Goal: Find contact information: Find contact information

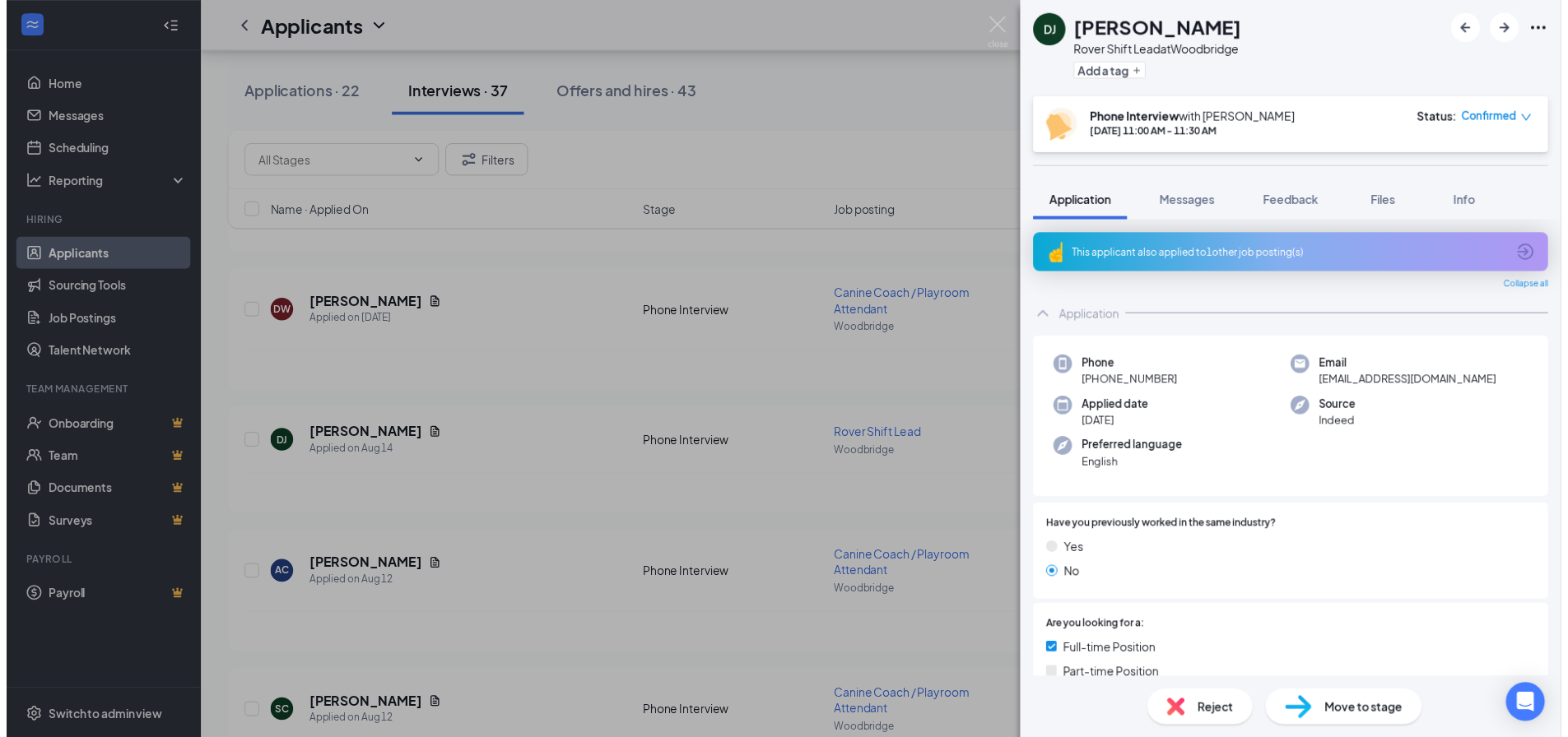
scroll to position [1070, 0]
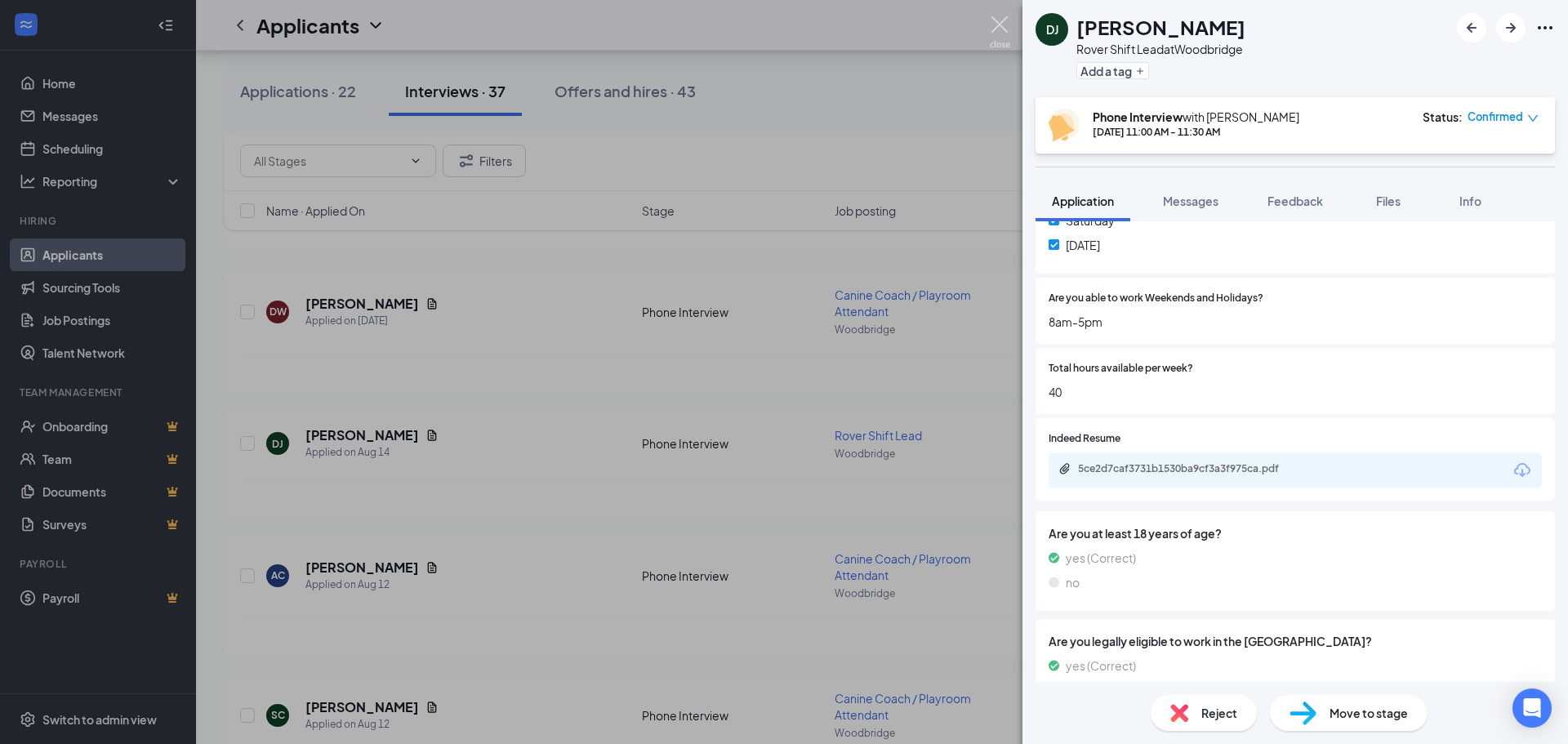
click at [1002, 29] on img at bounding box center [999, 32] width 20 height 32
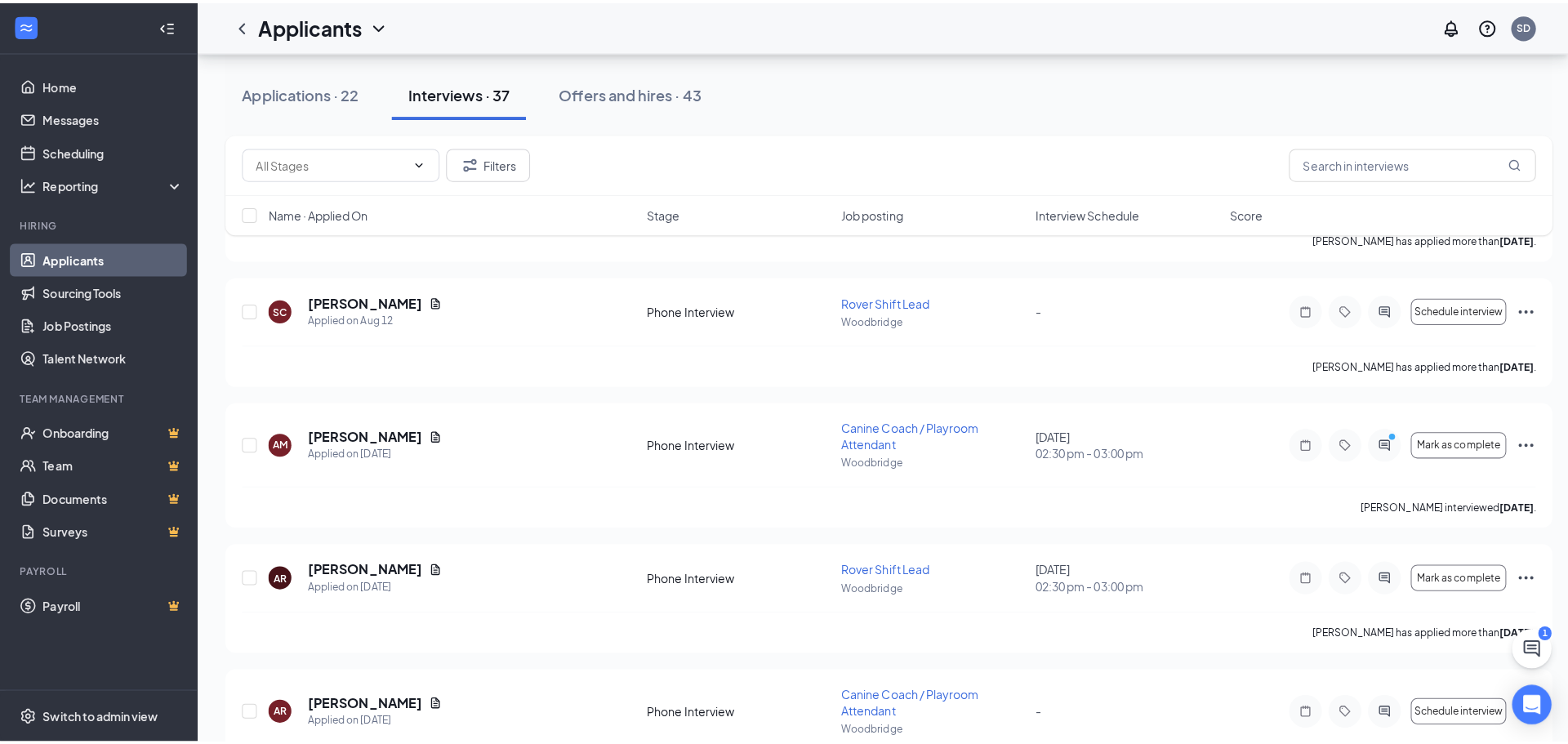
scroll to position [1698, 0]
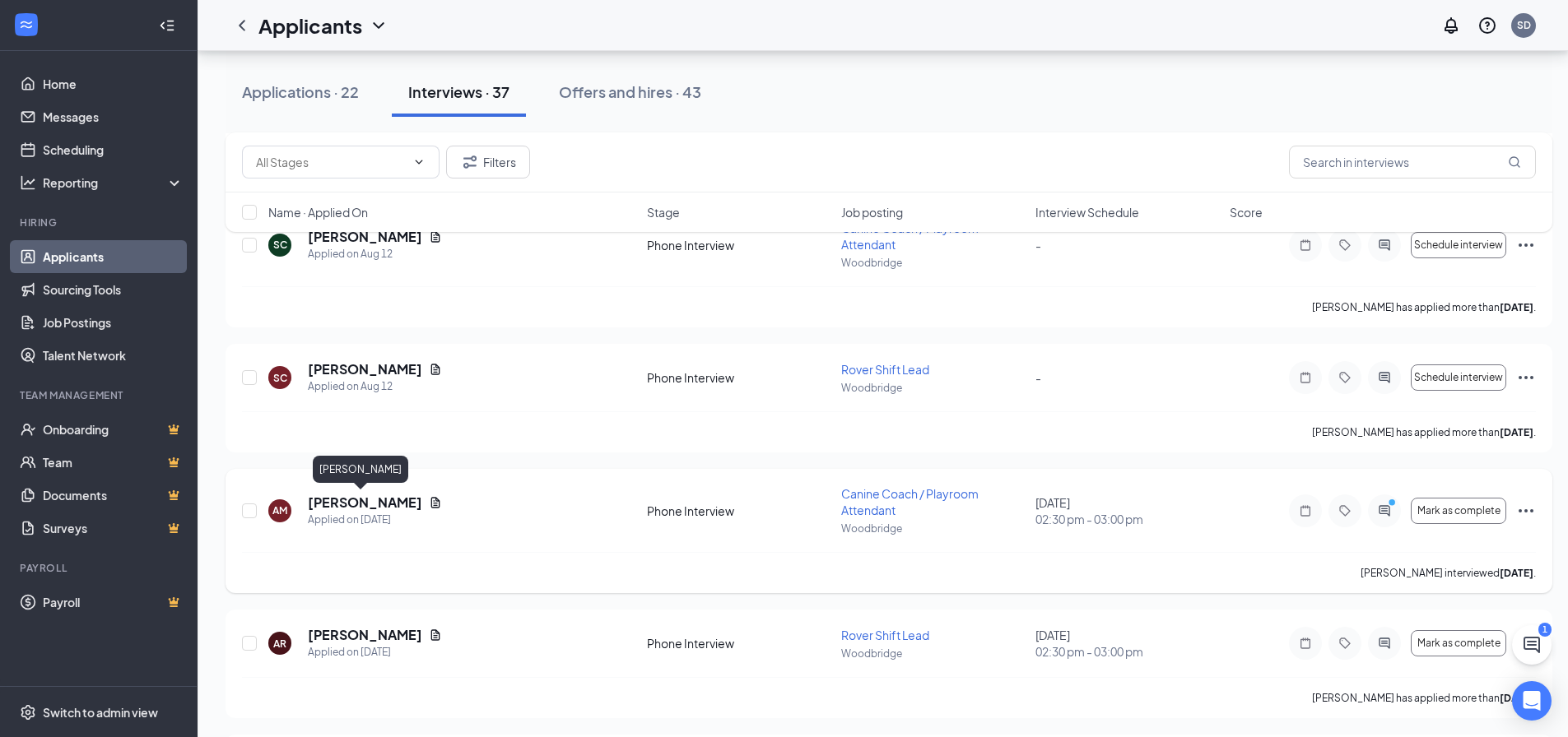
click at [325, 498] on h5 "[PERSON_NAME]" at bounding box center [366, 502] width 115 height 18
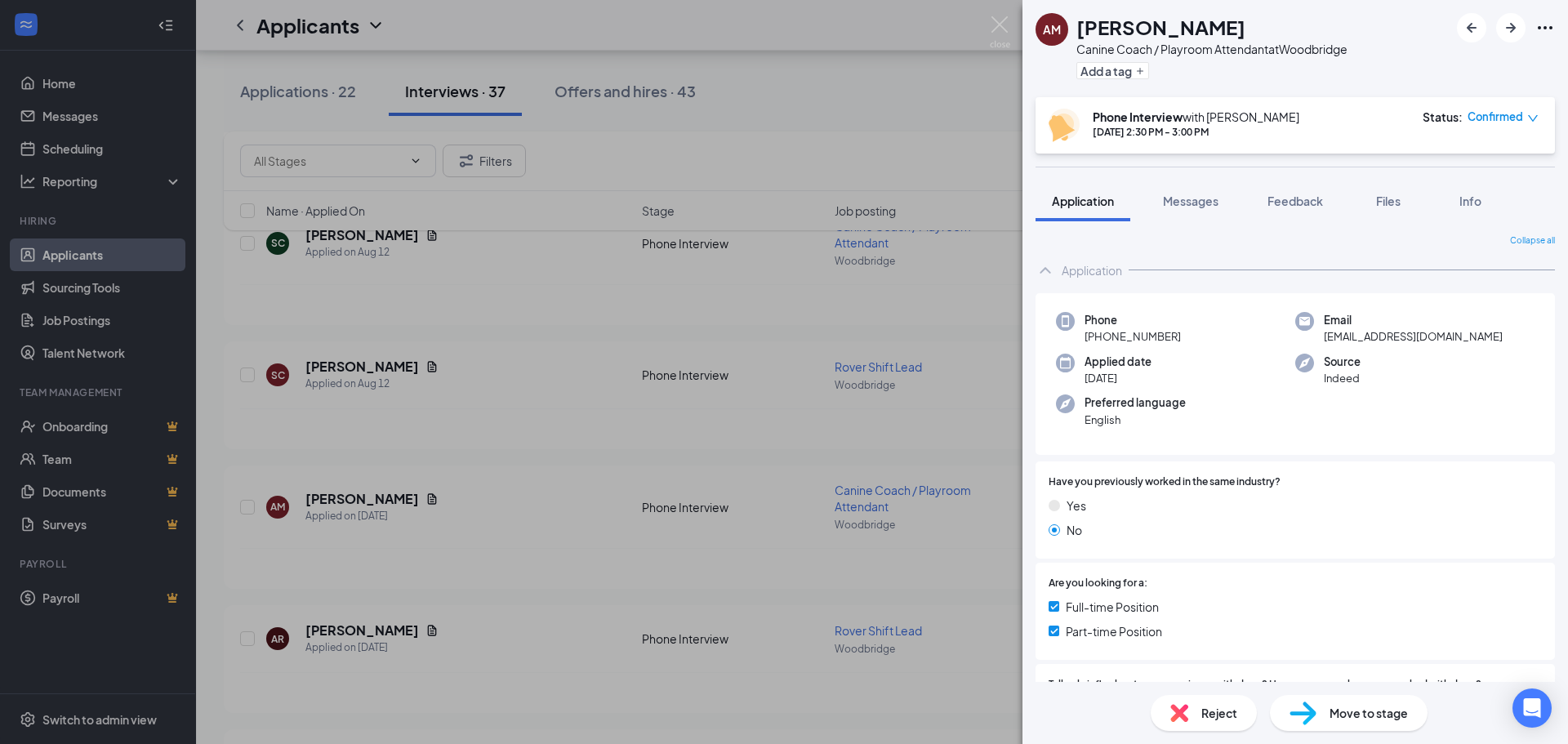
drag, startPoint x: 1191, startPoint y: 337, endPoint x: 1098, endPoint y: 334, distance: 93.0
click at [1098, 334] on div "Phone [PHONE_NUMBER]" at bounding box center [1176, 328] width 239 height 33
click at [1219, 338] on div "Phone [PHONE_NUMBER]" at bounding box center [1176, 328] width 239 height 33
drag, startPoint x: 1180, startPoint y: 335, endPoint x: 1169, endPoint y: 337, distance: 11.2
click at [1170, 337] on div "Phone [PHONE_NUMBER]" at bounding box center [1176, 328] width 239 height 33
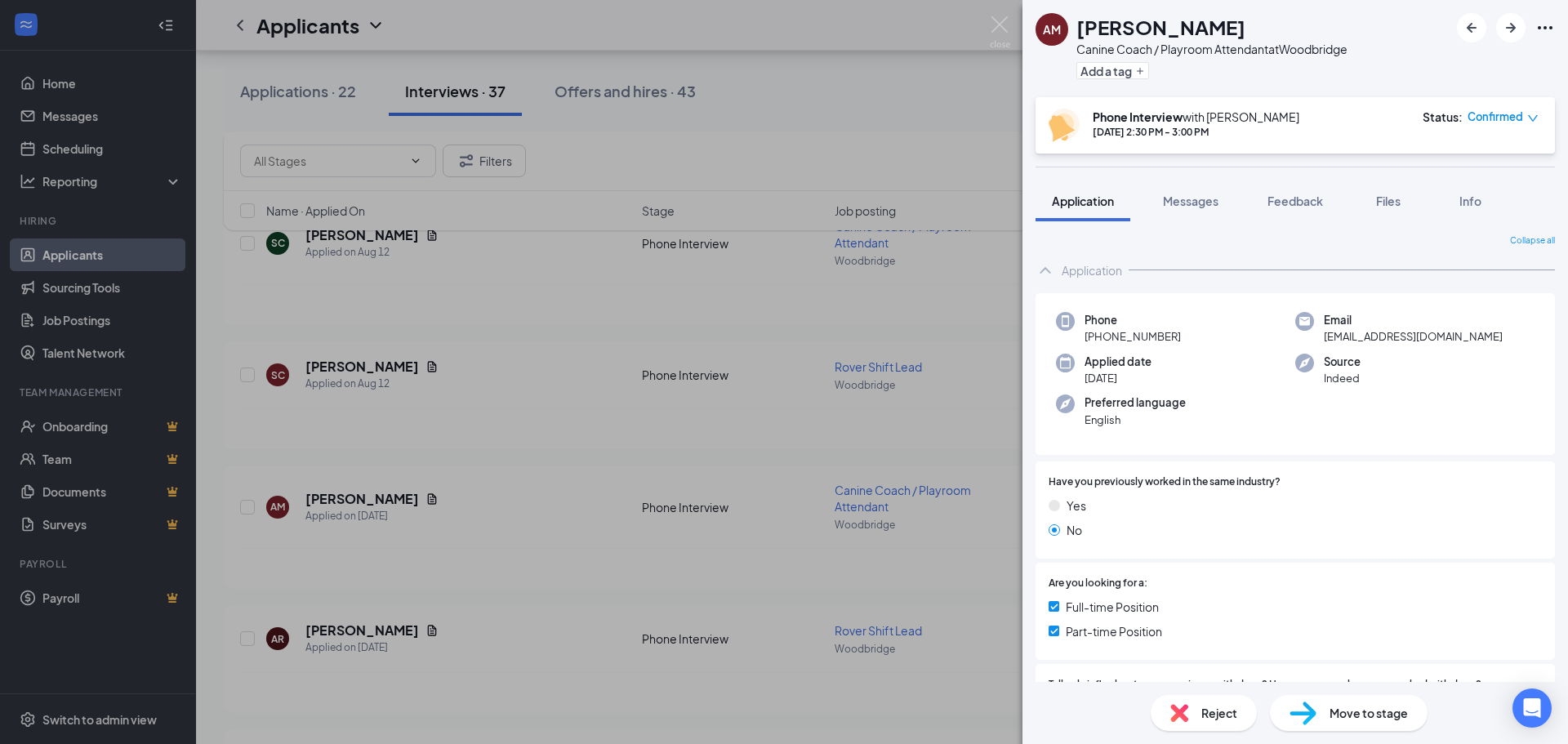
drag, startPoint x: 1169, startPoint y: 337, endPoint x: 1188, endPoint y: 341, distance: 19.4
click at [1168, 337] on span "[PHONE_NUMBER]" at bounding box center [1132, 336] width 96 height 16
click at [1193, 345] on div "Phone [PHONE_NUMBER]" at bounding box center [1176, 328] width 239 height 33
drag, startPoint x: 1179, startPoint y: 334, endPoint x: 1102, endPoint y: 348, distance: 78.3
click at [1102, 348] on div "Phone [PHONE_NUMBER] Email [EMAIL_ADDRESS][DOMAIN_NAME] Applied date [DATE] Sou…" at bounding box center [1294, 374] width 520 height 162
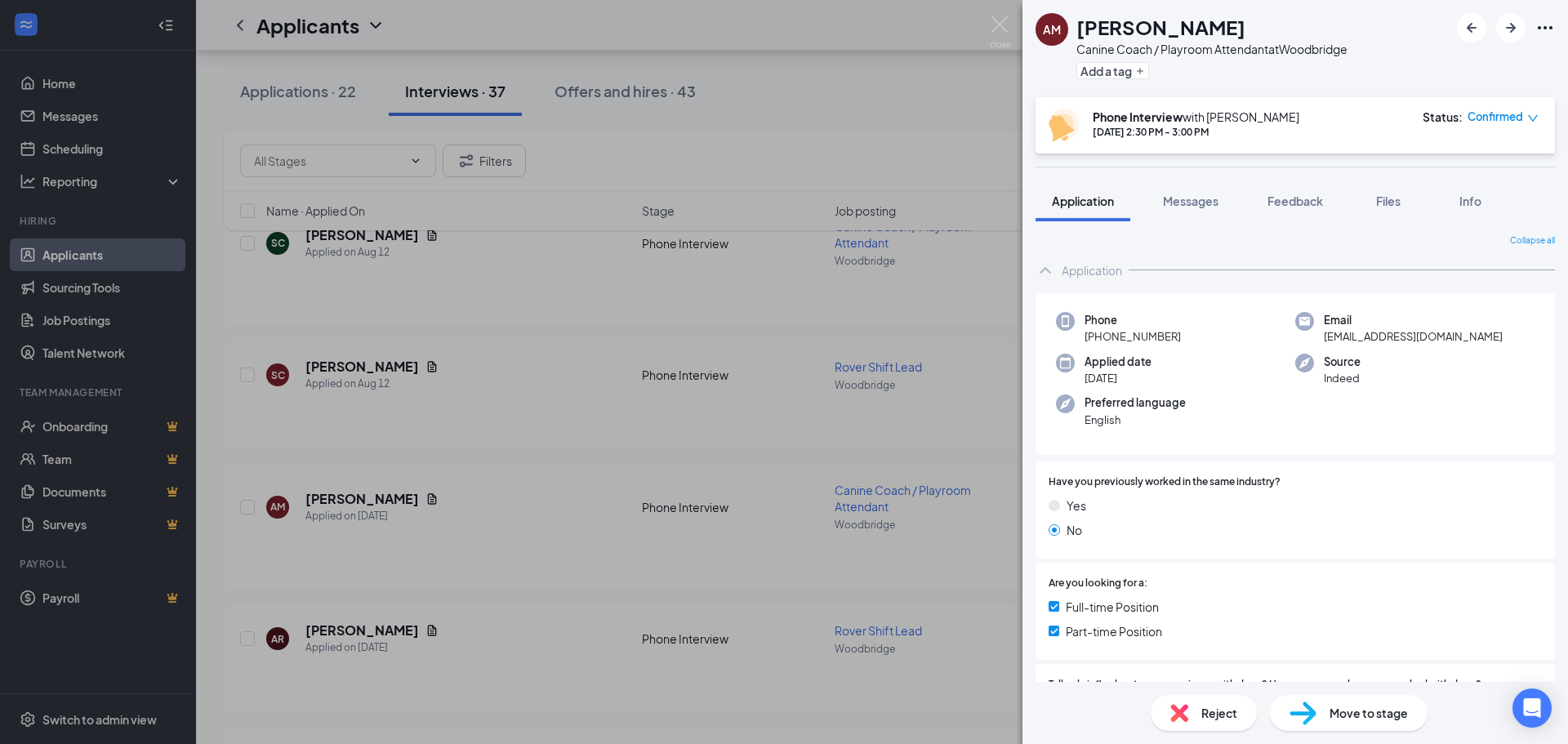
click at [1193, 341] on div "Phone [PHONE_NUMBER]" at bounding box center [1176, 328] width 239 height 33
click at [1192, 338] on div "Phone [PHONE_NUMBER]" at bounding box center [1176, 328] width 239 height 33
drag, startPoint x: 1181, startPoint y: 334, endPoint x: 1097, endPoint y: 345, distance: 84.7
click at [1097, 345] on div "Phone [PHONE_NUMBER]" at bounding box center [1176, 328] width 239 height 33
copy span "[PHONE_NUMBER]"
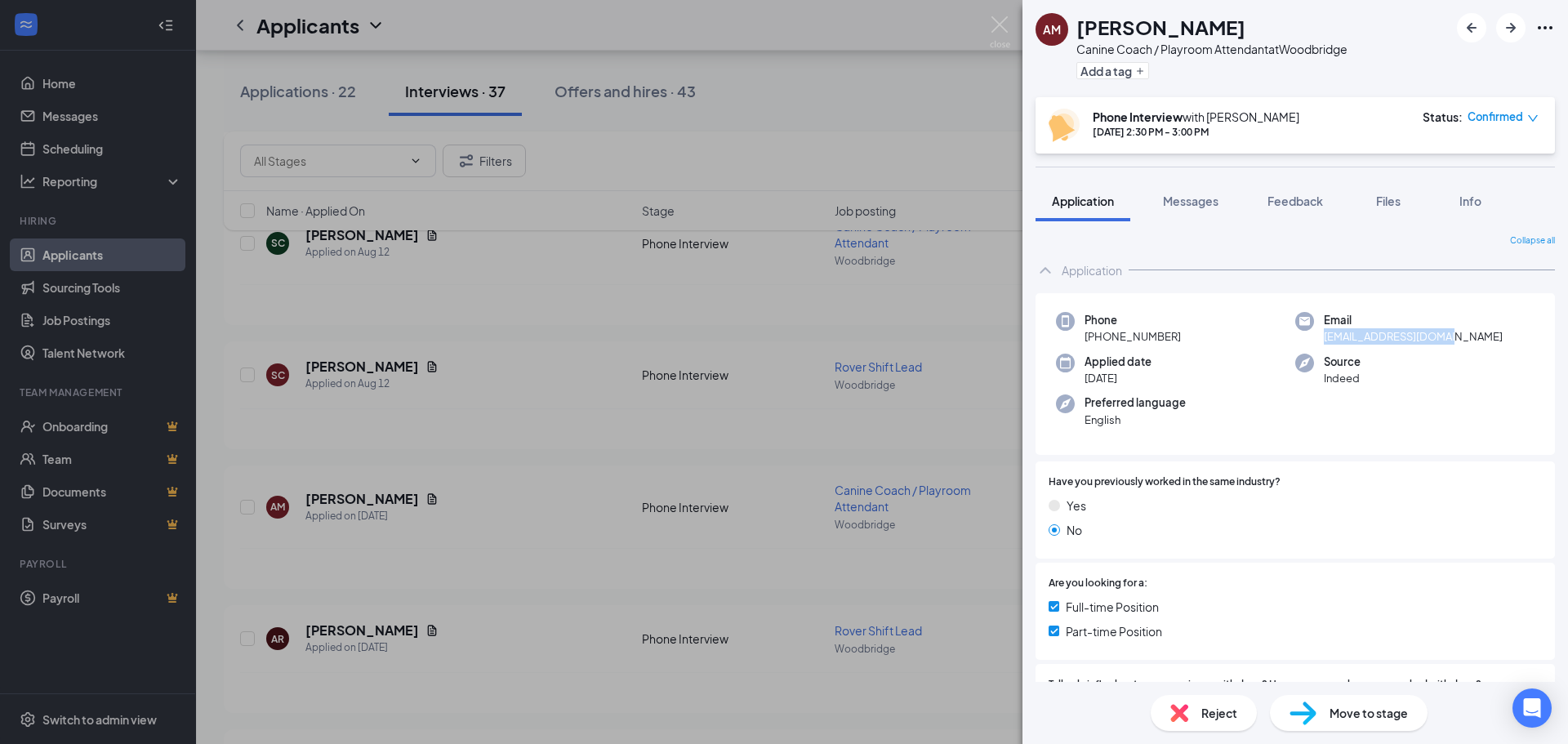
drag, startPoint x: 1463, startPoint y: 331, endPoint x: 1348, endPoint y: 319, distance: 115.6
click at [1348, 319] on div "Email [EMAIL_ADDRESS][DOMAIN_NAME]" at bounding box center [1415, 328] width 239 height 33
copy div "[EMAIL_ADDRESS][DOMAIN_NAME]"
